Goal: Information Seeking & Learning: Stay updated

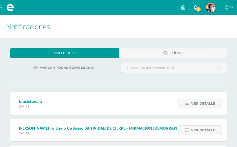
click at [199, 9] on span "3" at bounding box center [198, 10] width 6 height 6
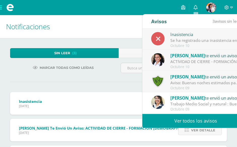
click at [188, 81] on div "Aviso: Buenas noches estimados padres de familia, debido a las lluvias [PERSON_…" at bounding box center [205, 83] width 70 height 6
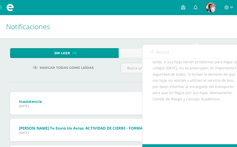
scroll to position [31, 0]
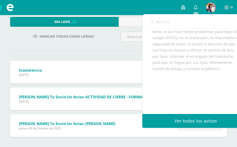
click at [95, 91] on div "Stephanie Hernández te envió un aviso: ACTIVIDAD DE CIERRE - FORMACIÓN CRISTIAN…" at bounding box center [105, 98] width 190 height 23
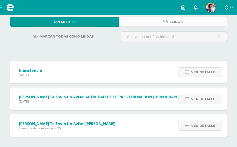
scroll to position [0, 0]
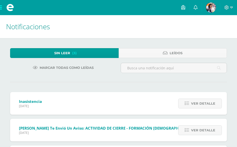
click at [61, 54] on span "Sin leer" at bounding box center [62, 52] width 16 height 9
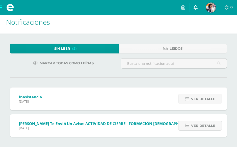
click at [197, 10] on link at bounding box center [195, 7] width 12 height 15
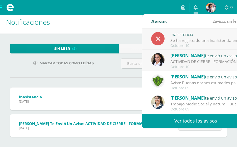
click at [215, 84] on div "Aviso: Buenas noches estimados padres de familia, debido a las lluvias [PERSON_…" at bounding box center [205, 83] width 70 height 6
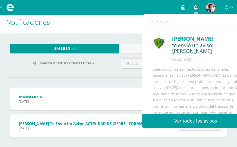
click at [193, 8] on icon at bounding box center [195, 7] width 4 height 5
click at [196, 10] on span at bounding box center [195, 8] width 4 height 6
click at [128, 16] on h1 "Notificaciones" at bounding box center [118, 22] width 225 height 23
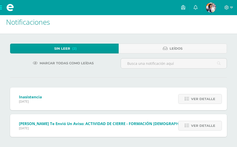
click at [67, 47] on span "Sin leer" at bounding box center [62, 48] width 16 height 9
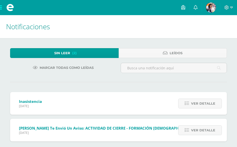
click at [65, 54] on span "Sin leer" at bounding box center [62, 52] width 16 height 9
click at [197, 11] on link at bounding box center [195, 7] width 12 height 15
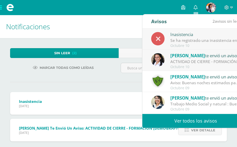
click at [106, 31] on h1 "Notificaciones" at bounding box center [118, 26] width 225 height 23
